Goal: Find specific page/section: Find specific page/section

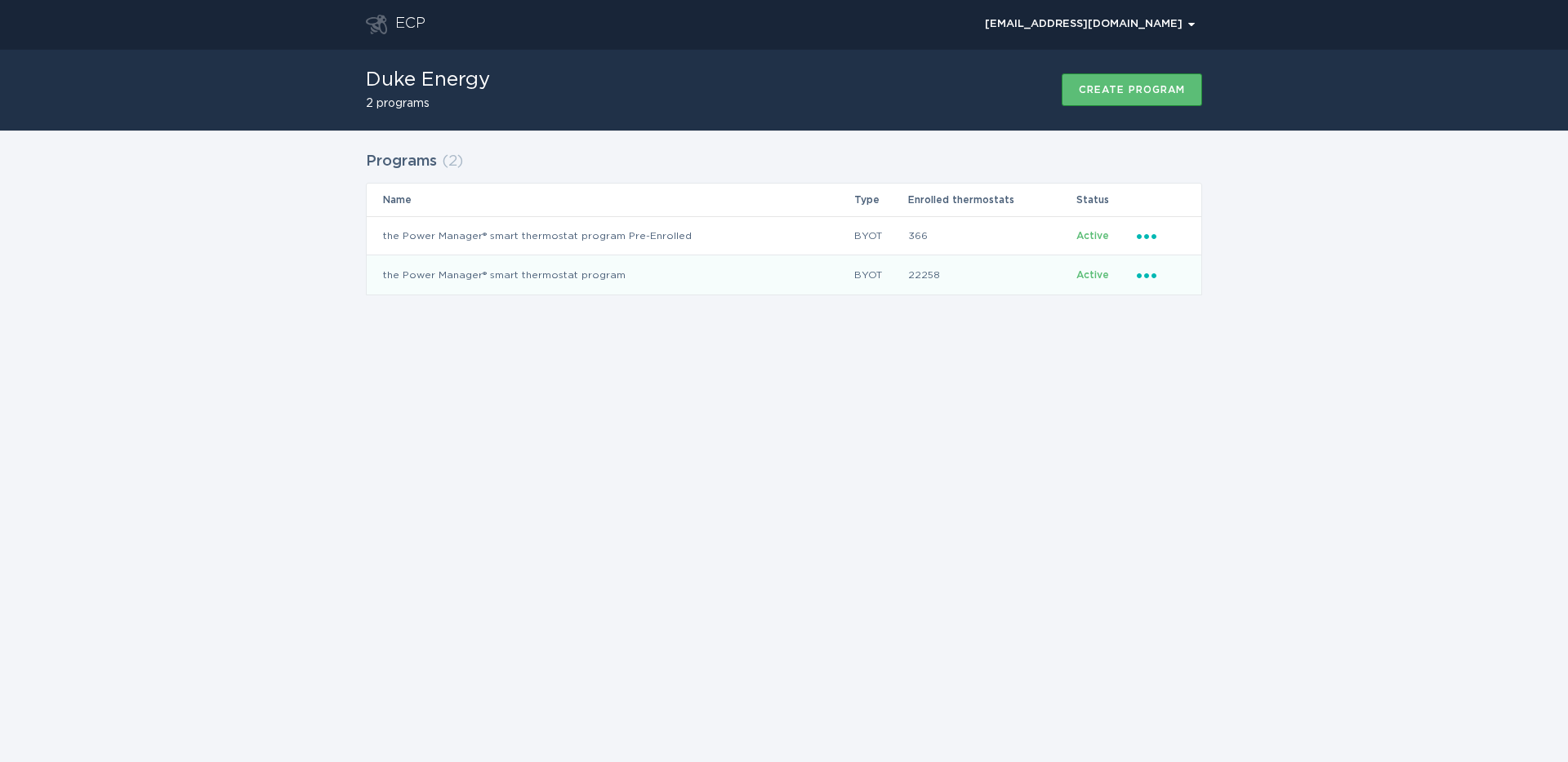
click at [975, 274] on td "22258" at bounding box center [992, 275] width 168 height 39
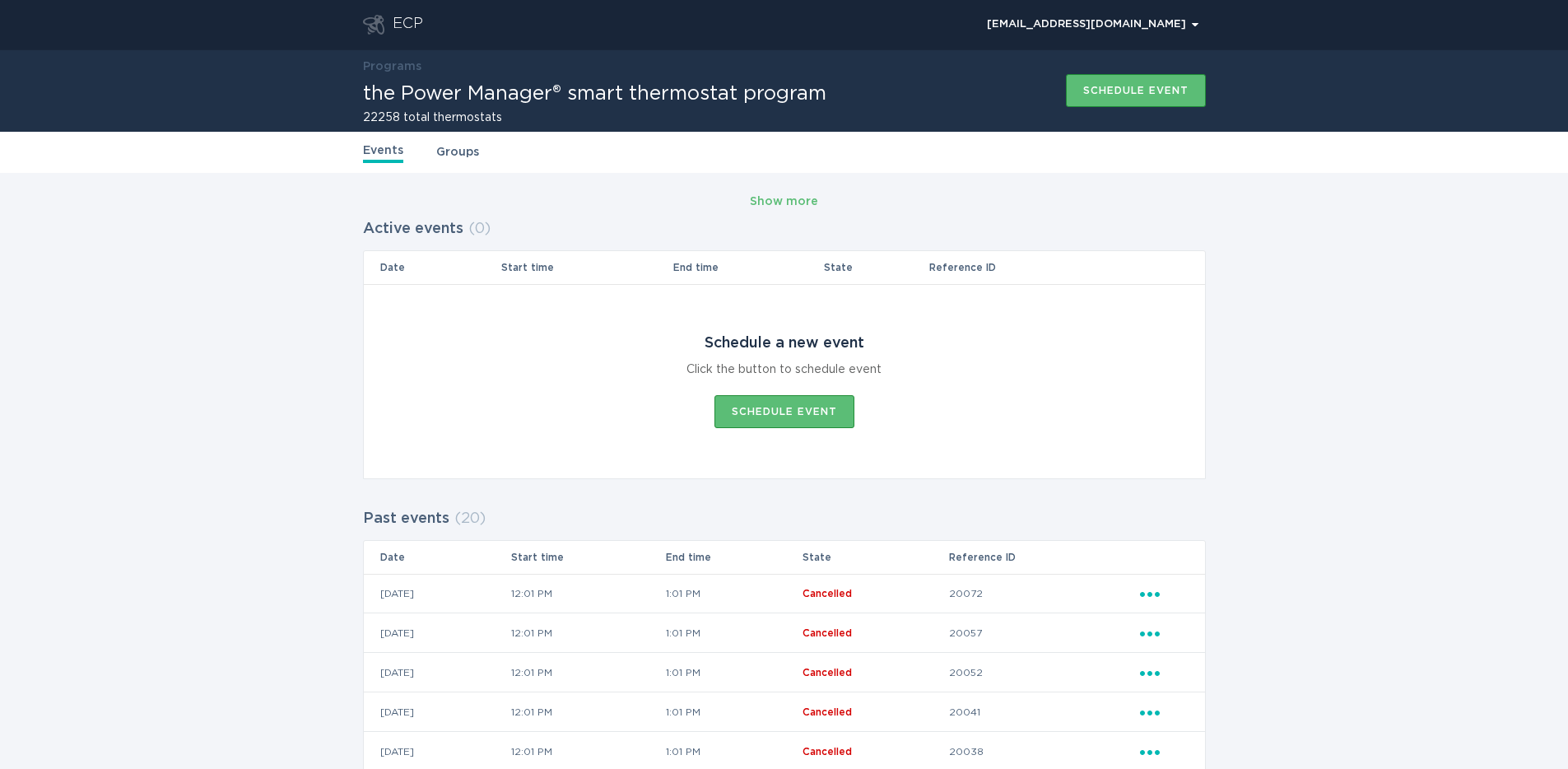
click at [459, 153] on link "Groups" at bounding box center [458, 152] width 43 height 18
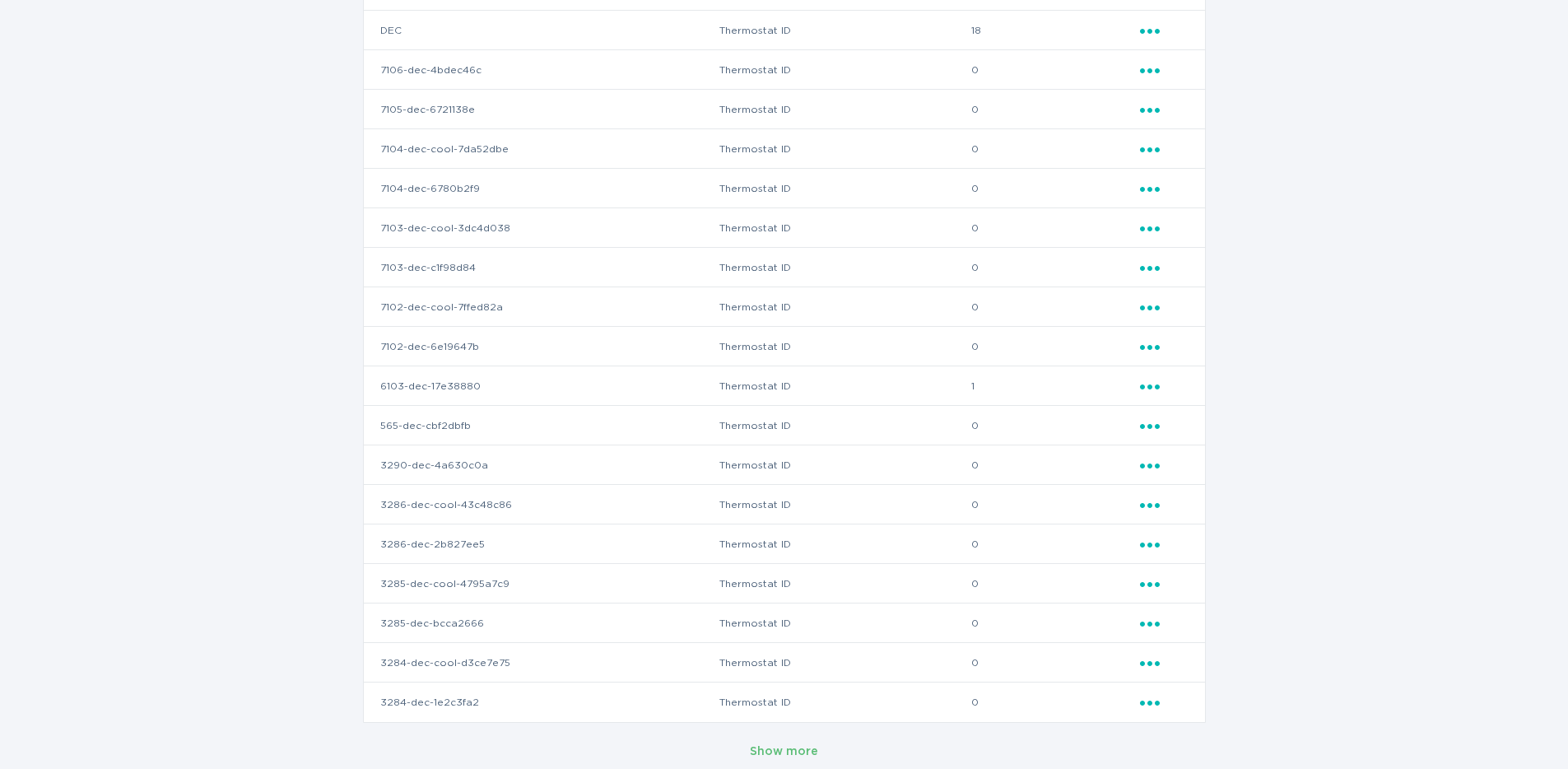
scroll to position [300, 0]
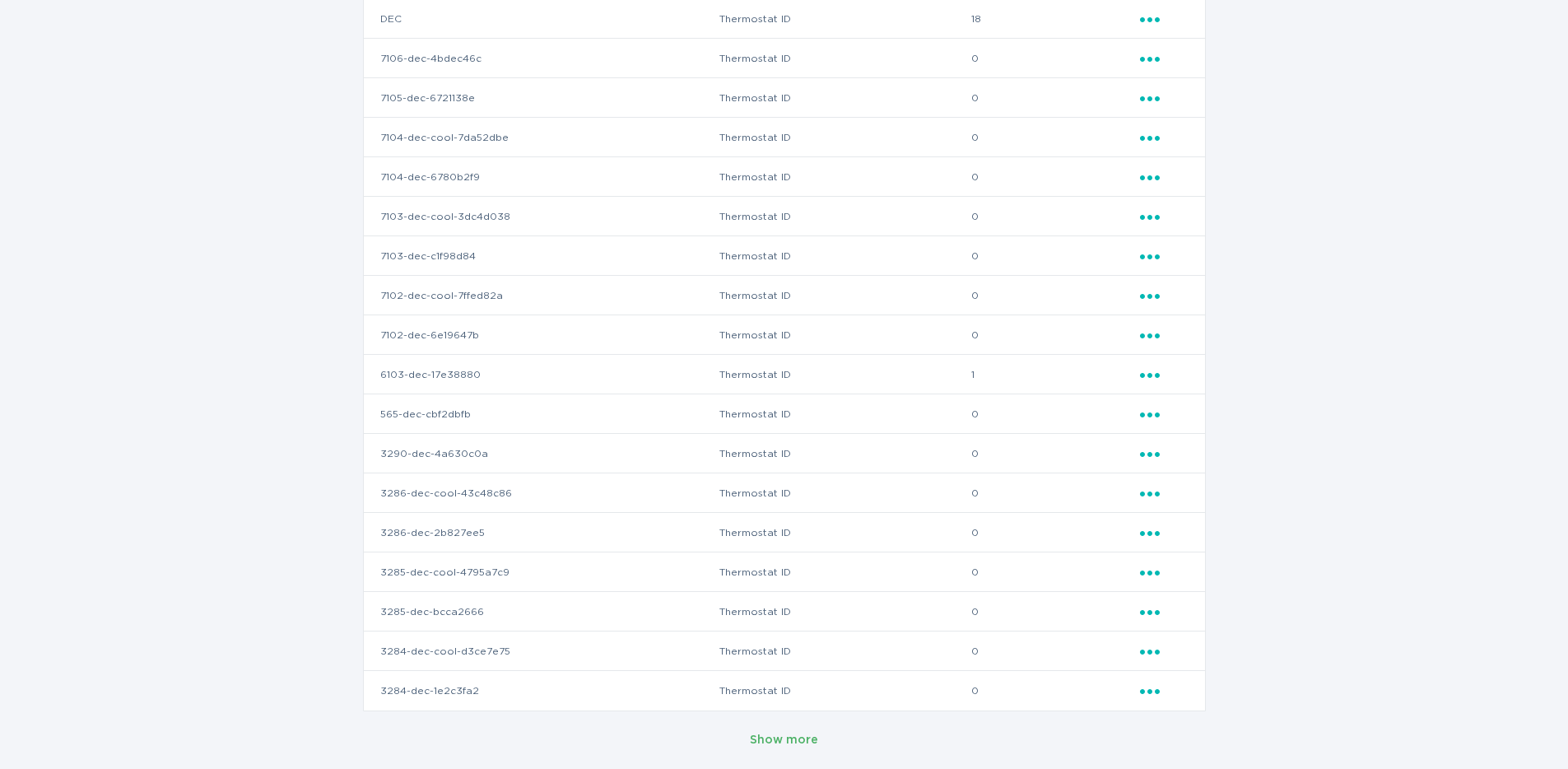
click at [785, 731] on div "Show more" at bounding box center [784, 740] width 68 height 18
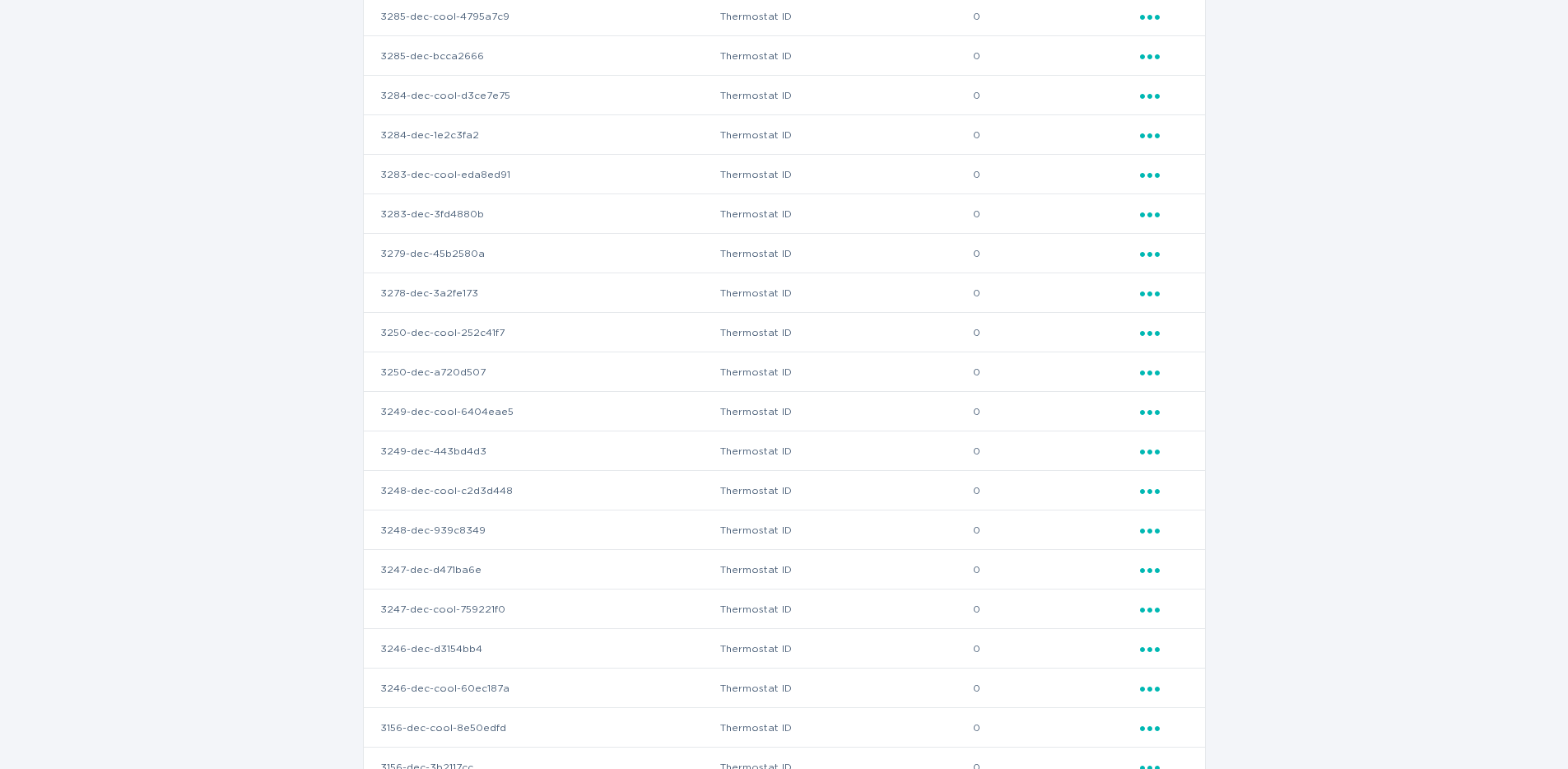
scroll to position [1091, 0]
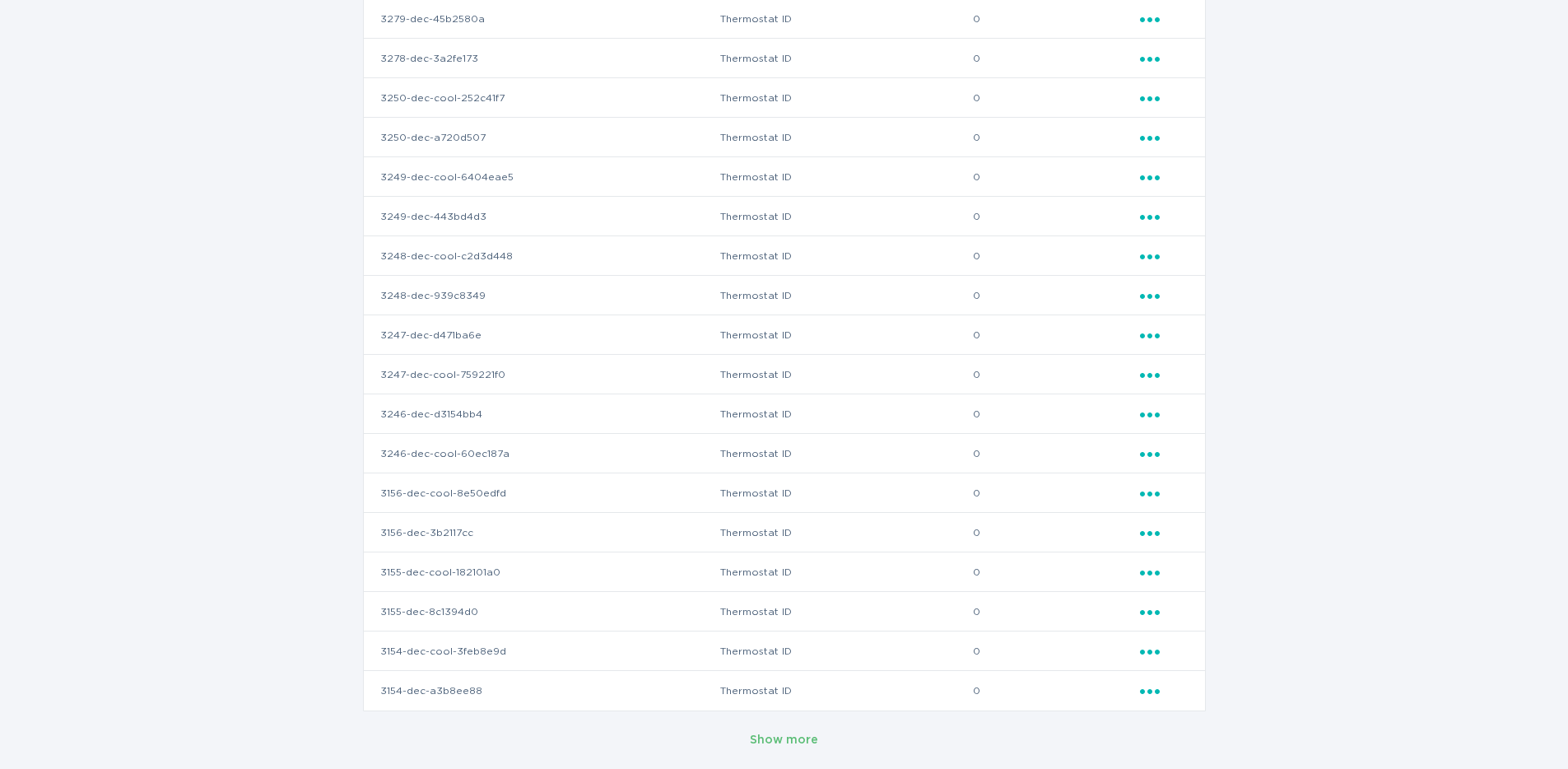
click at [792, 729] on button "Show more" at bounding box center [784, 740] width 68 height 25
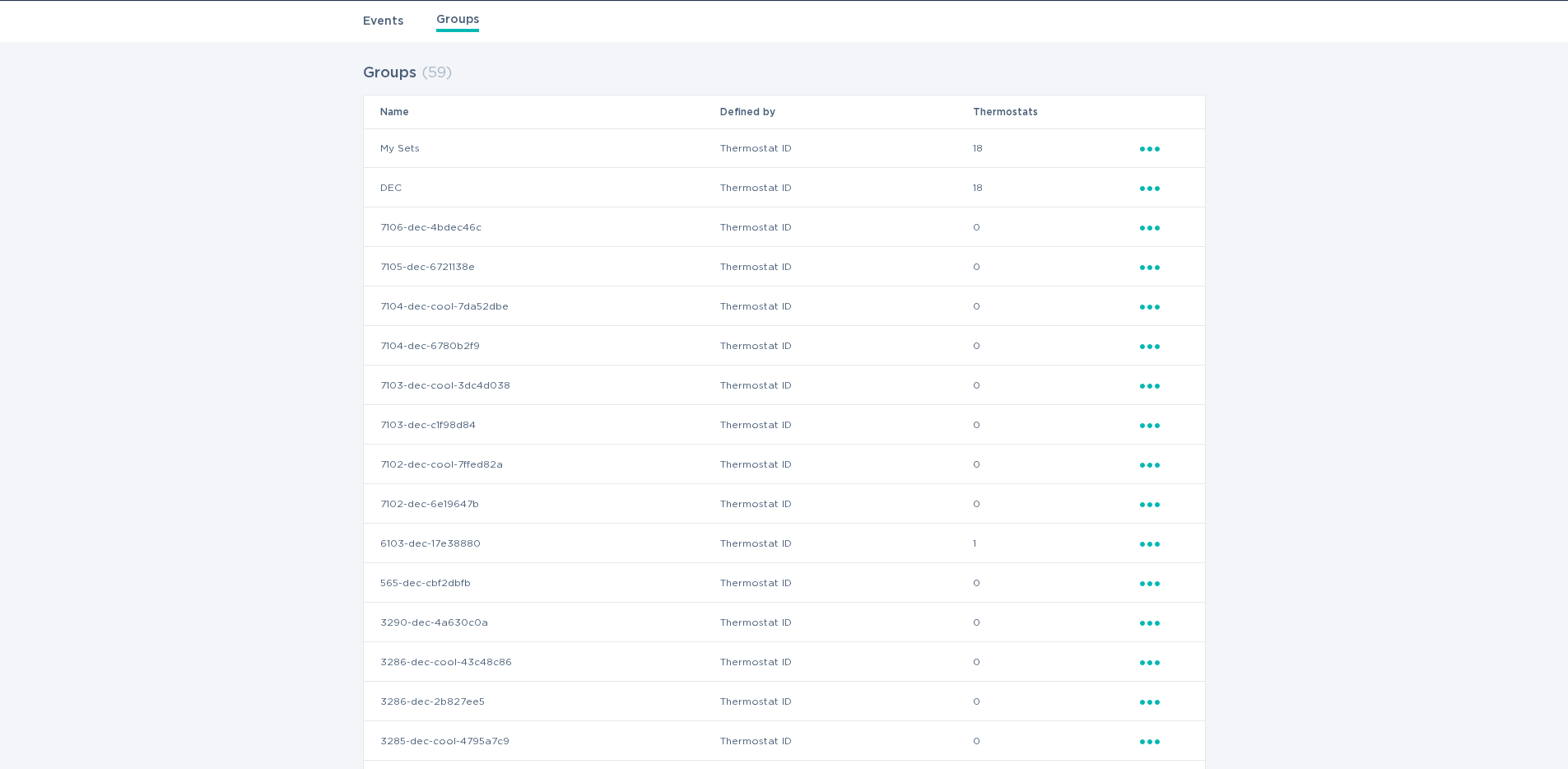
scroll to position [0, 0]
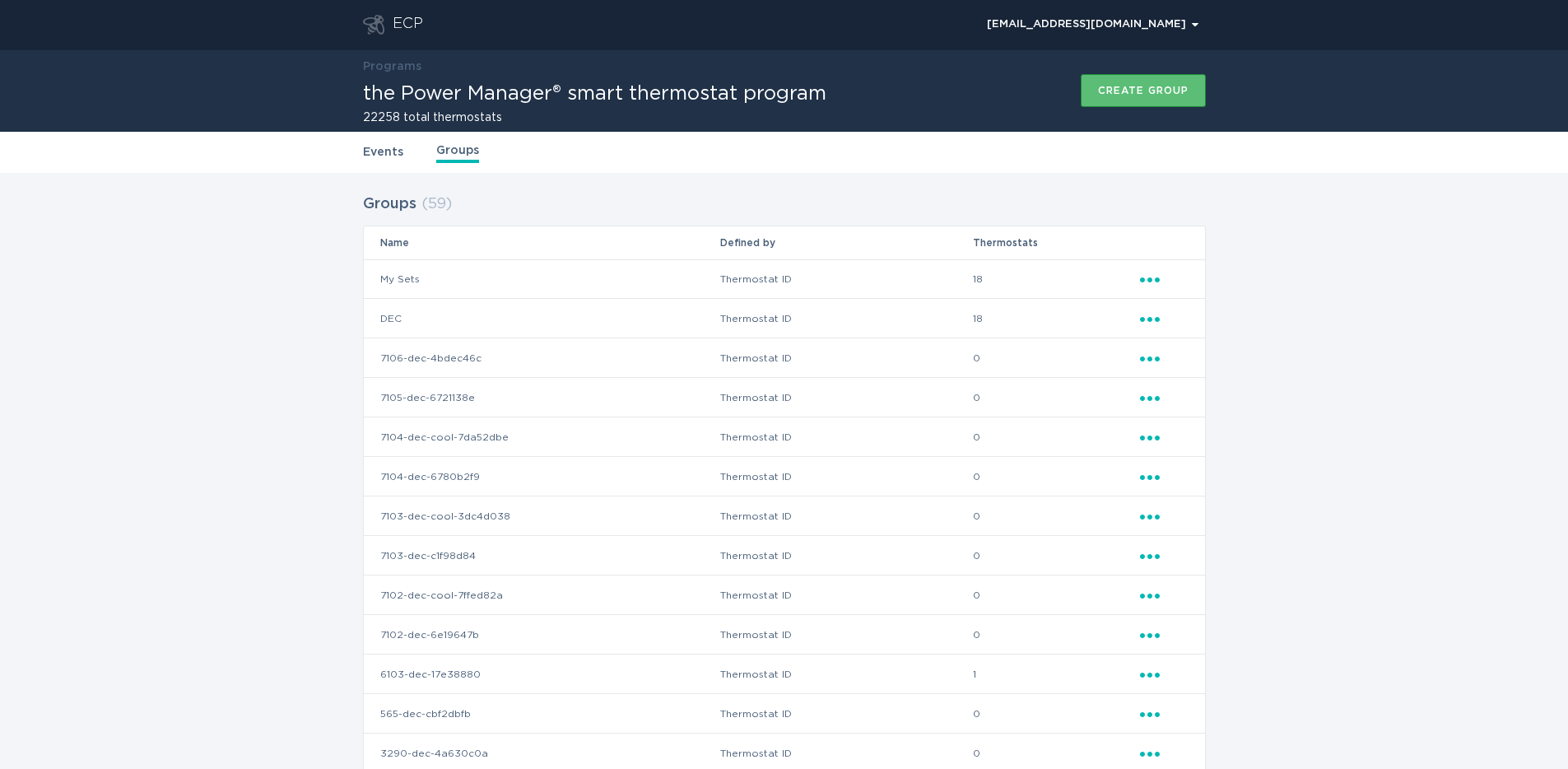
click at [386, 146] on link "Events" at bounding box center [383, 152] width 40 height 18
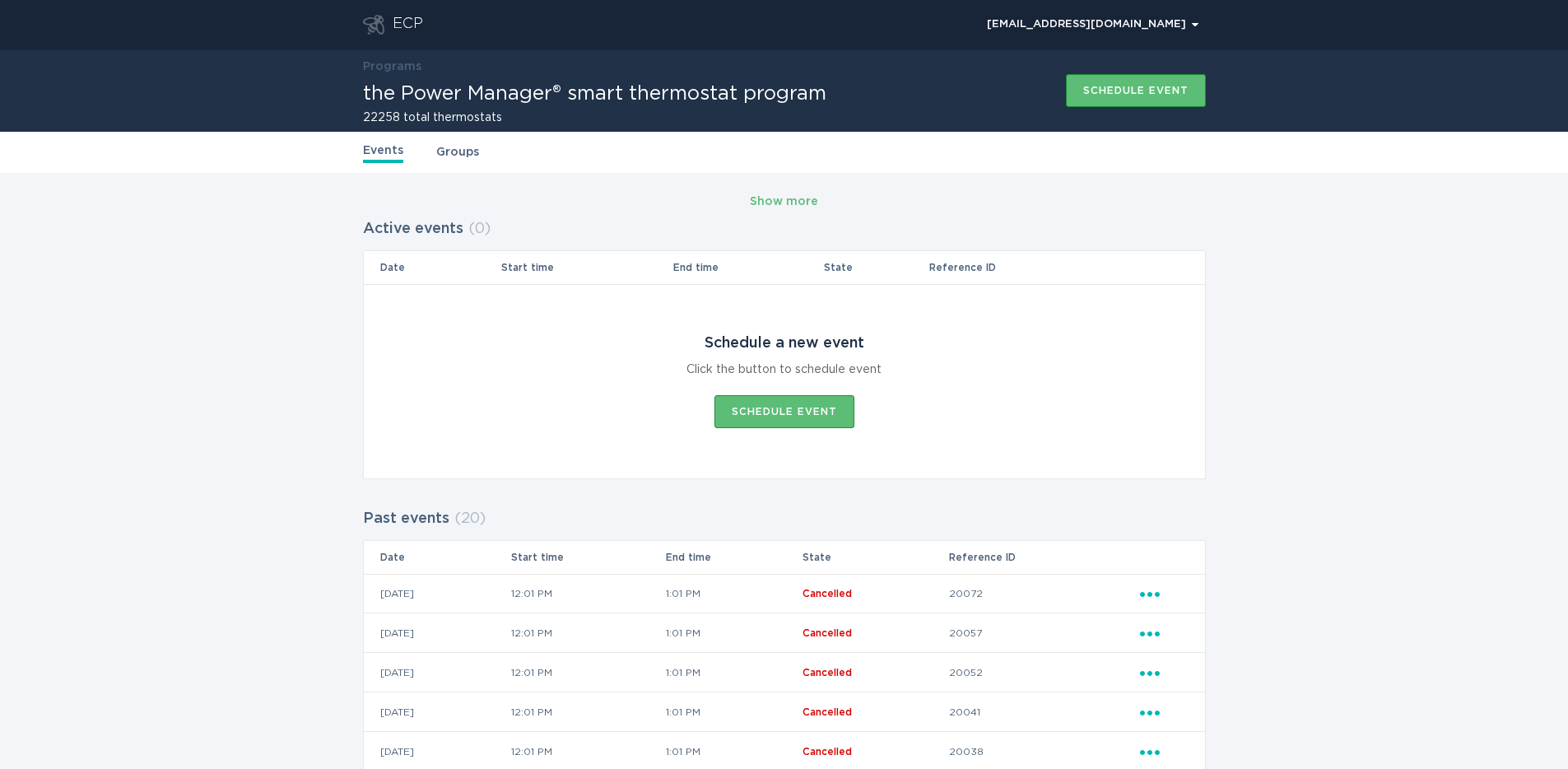
click at [454, 154] on link "Groups" at bounding box center [458, 152] width 43 height 18
